Goal: Task Accomplishment & Management: Complete application form

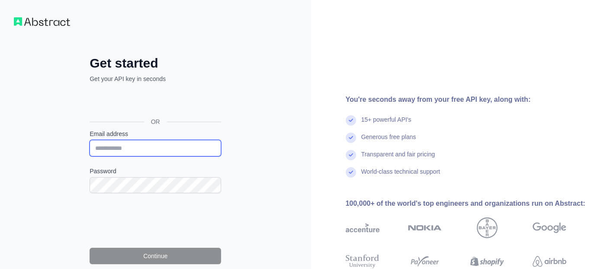
click at [105, 149] on input "Email address" at bounding box center [156, 148] width 132 height 16
paste input "**********"
type input "**********"
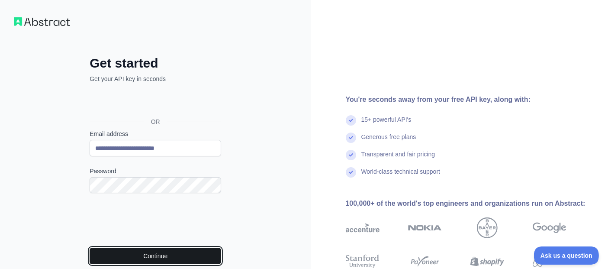
click at [163, 259] on button "Continue" at bounding box center [156, 256] width 132 height 16
